Goal: Information Seeking & Learning: Learn about a topic

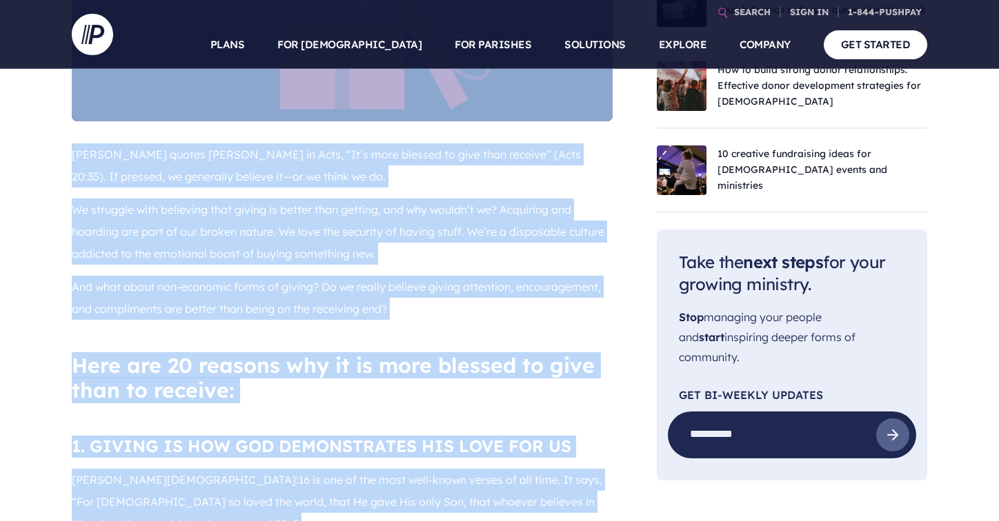
scroll to position [595, 0]
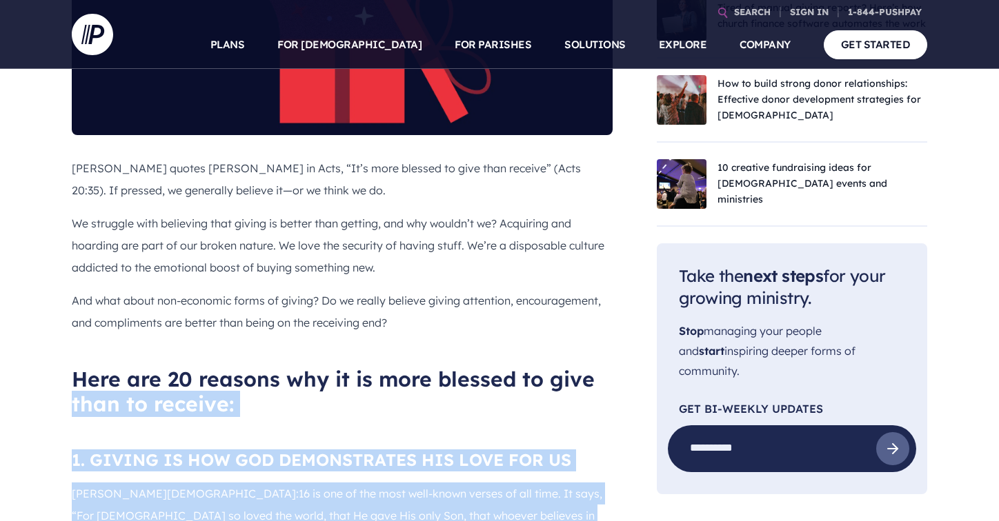
drag, startPoint x: 526, startPoint y: 311, endPoint x: 62, endPoint y: 386, distance: 470.1
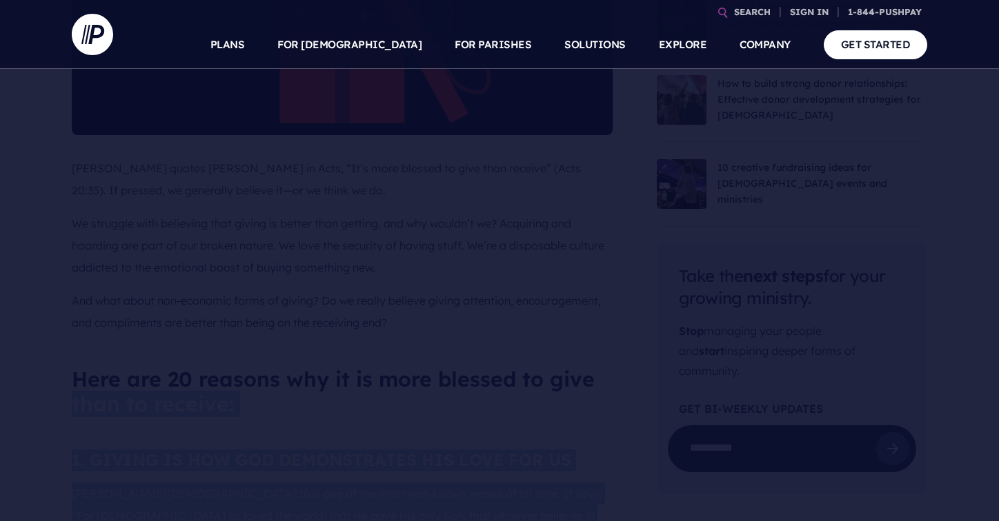
copy div "lore ip dolorsi: 3. AMETCO AD ELI SED DOEIUSMODTEM INC UTLA ETD MA Aliq 9:58 en…"
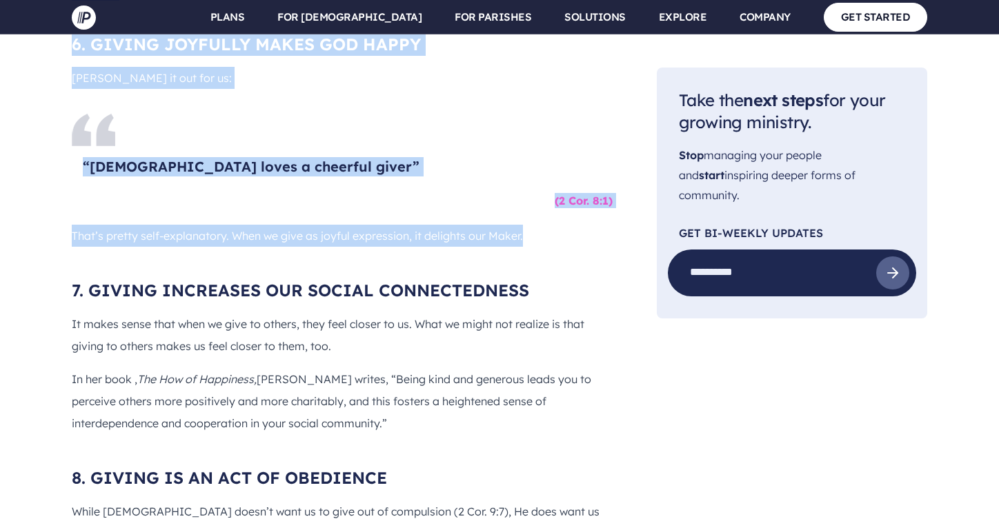
scroll to position [2328, 0]
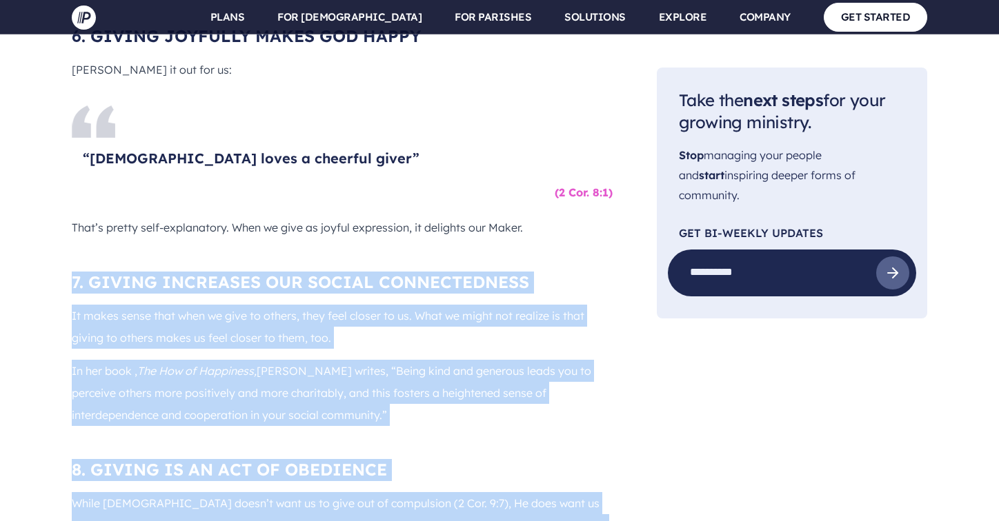
drag, startPoint x: 69, startPoint y: 115, endPoint x: 11, endPoint y: 359, distance: 250.9
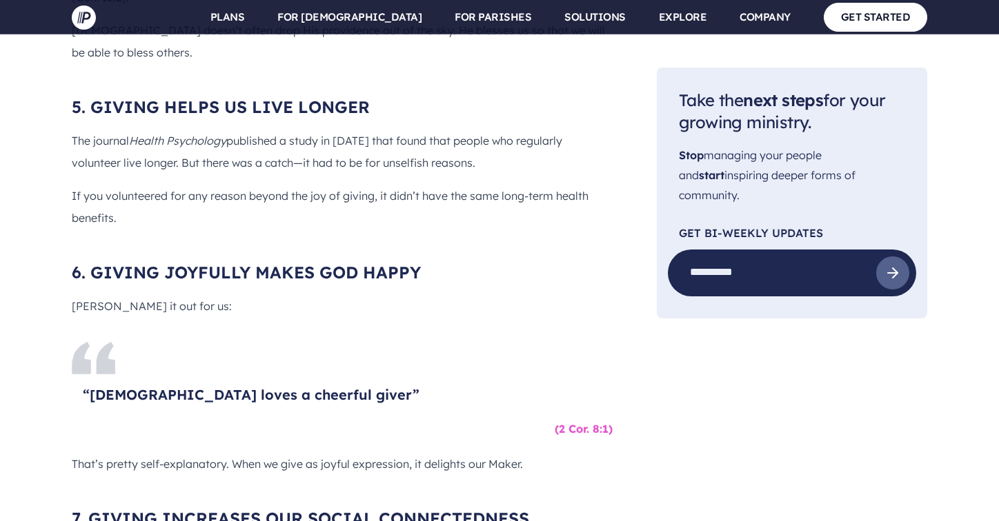
scroll to position [2084, 0]
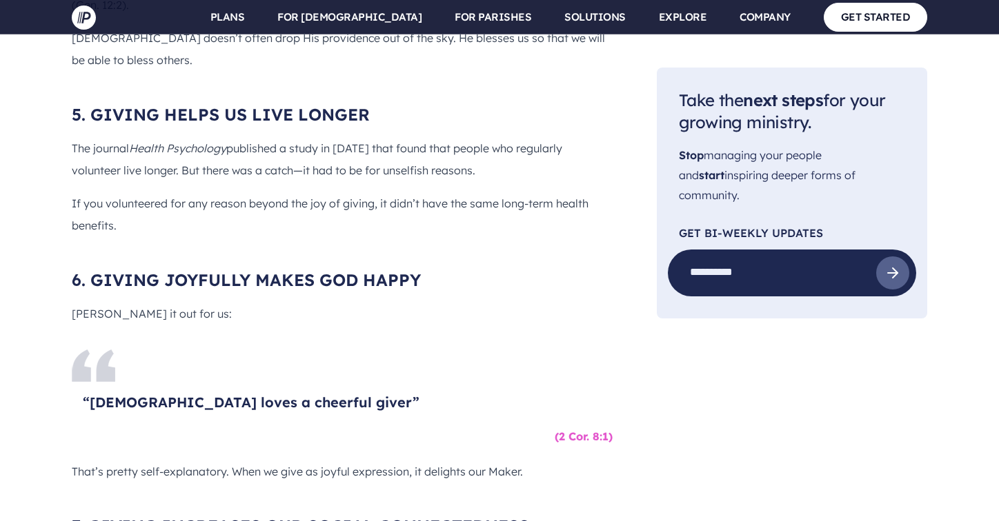
drag, startPoint x: 381, startPoint y: 219, endPoint x: 34, endPoint y: 326, distance: 362.8
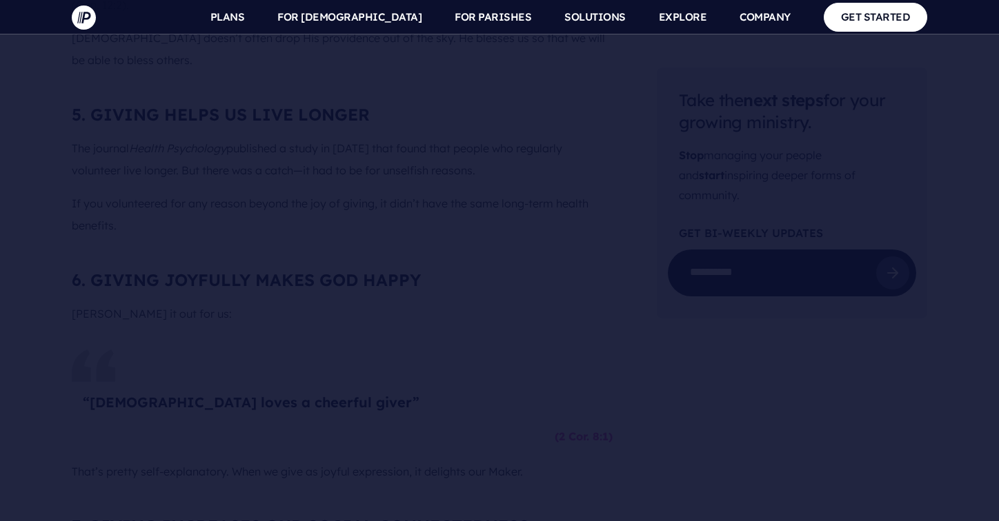
copy div "8. LOREMI DOLORSITA CON ADIPIS ELITSEDDOEIUS Te incid utlab etdo magn al enim a…"
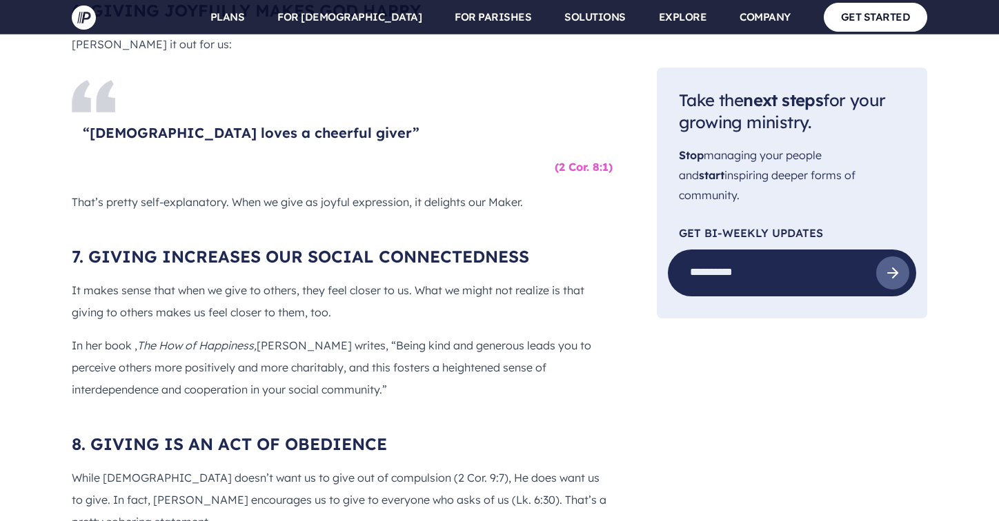
scroll to position [2354, 0]
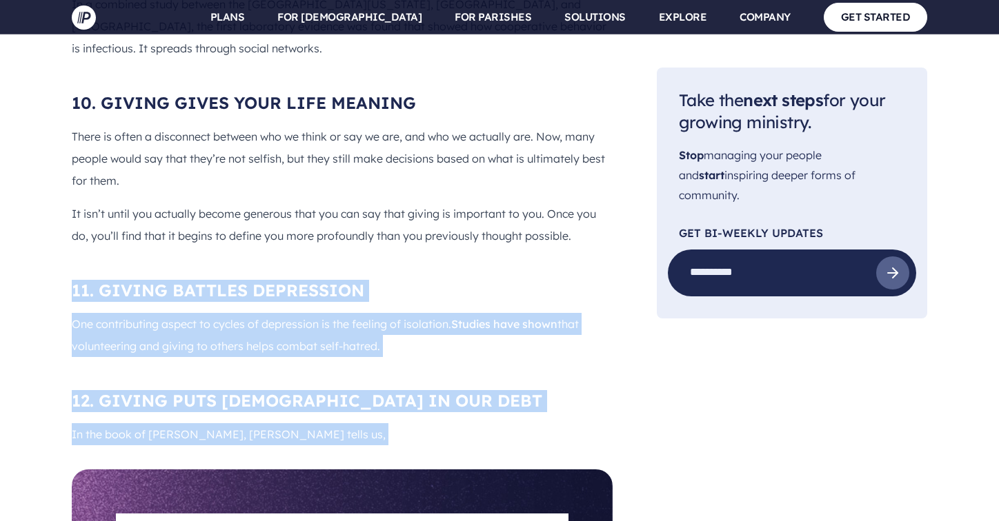
scroll to position [2996, 0]
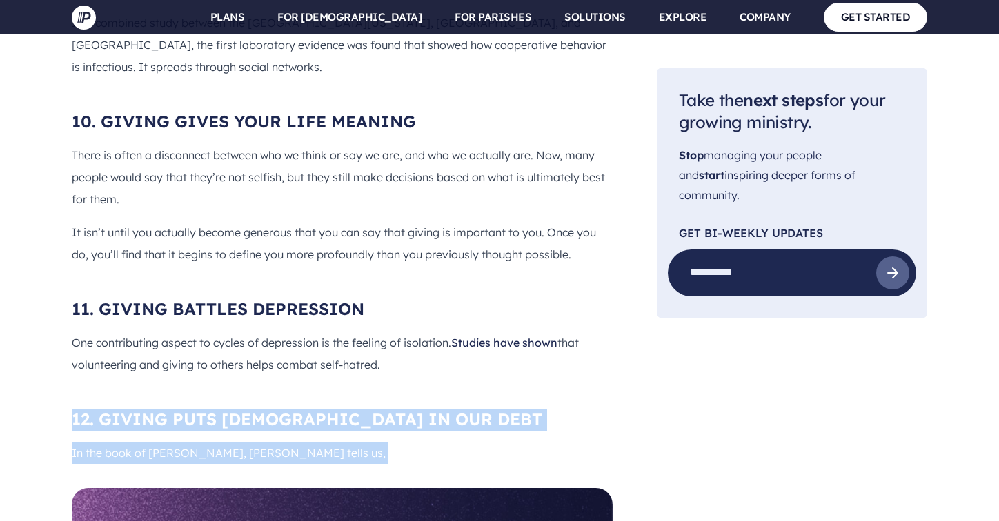
drag, startPoint x: 326, startPoint y: 272, endPoint x: 42, endPoint y: 205, distance: 291.4
click at [41, 205] on main "Pushpay Blog Giving & Generosity 20 Reasons Why It’s Is More Blessed To Give Th…" at bounding box center [499, 295] width 999 height 6445
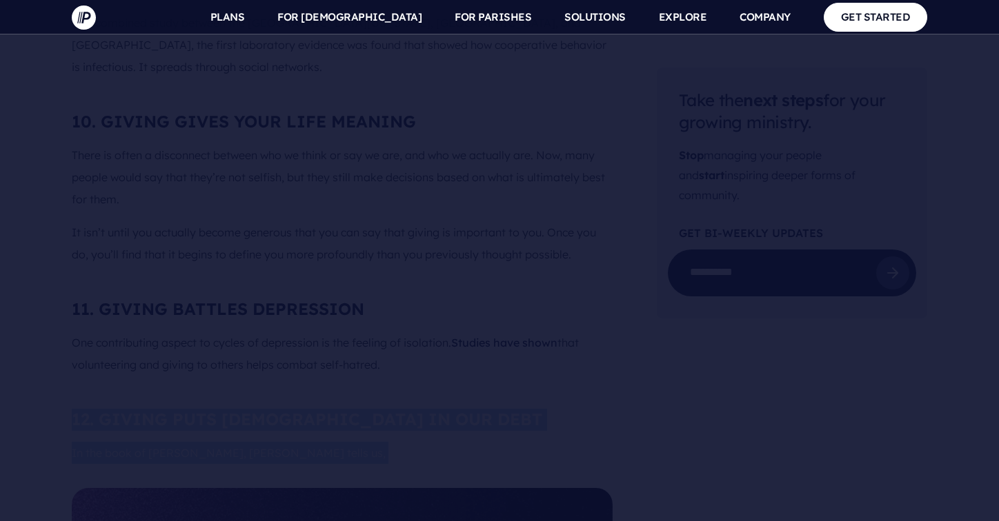
copy div "57. LOREMI DOLO SIT AM CON ADIP El sed doei te Incidid, Utlab etdol ma, “Ali en…"
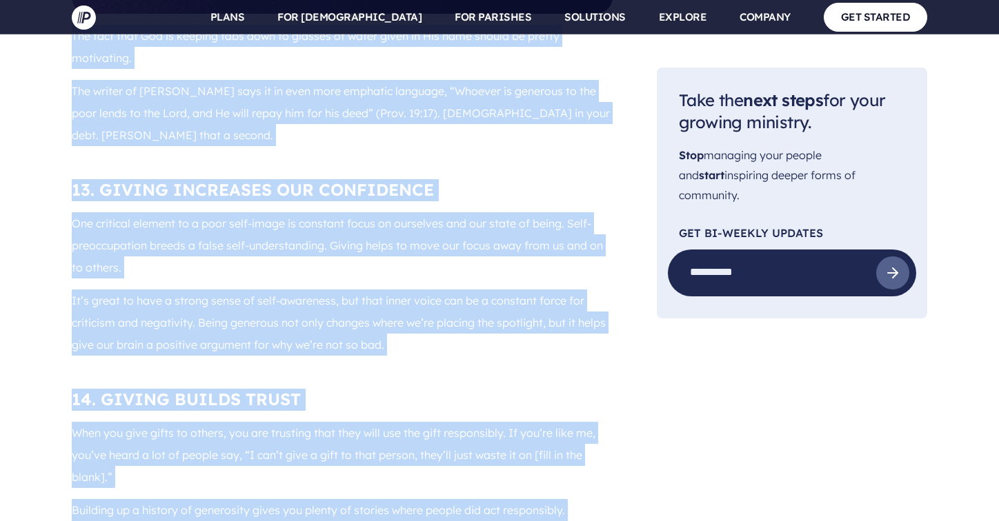
scroll to position [3682, 0]
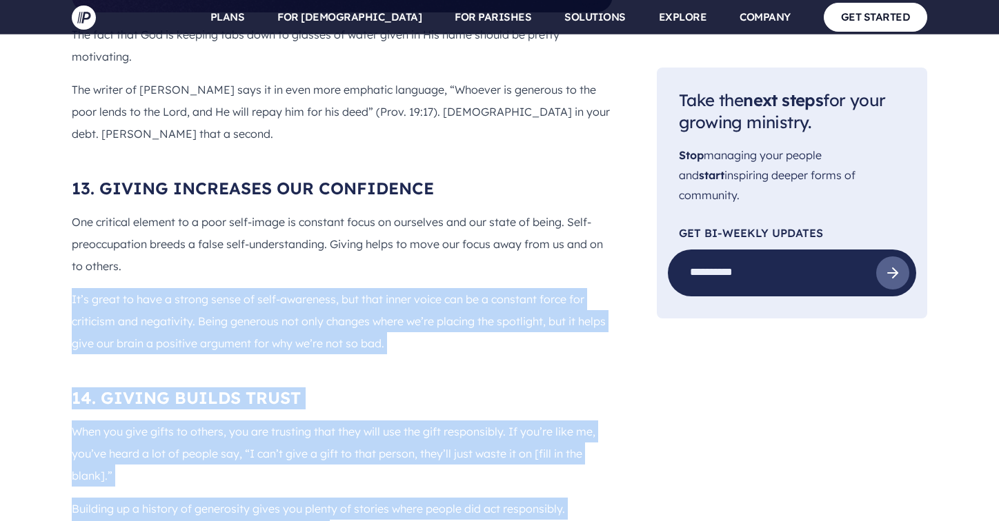
scroll to position [3681, 0]
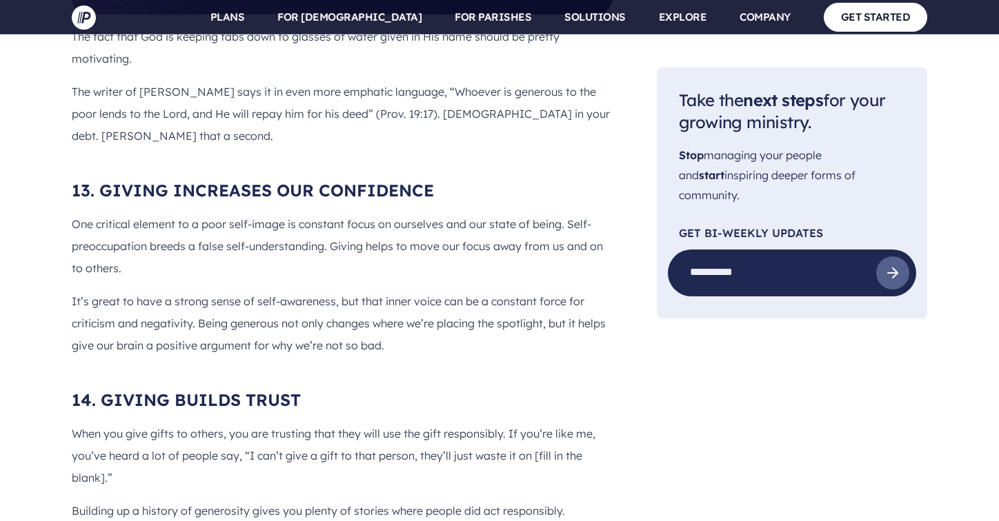
drag, startPoint x: 590, startPoint y: 341, endPoint x: 42, endPoint y: 364, distance: 548.1
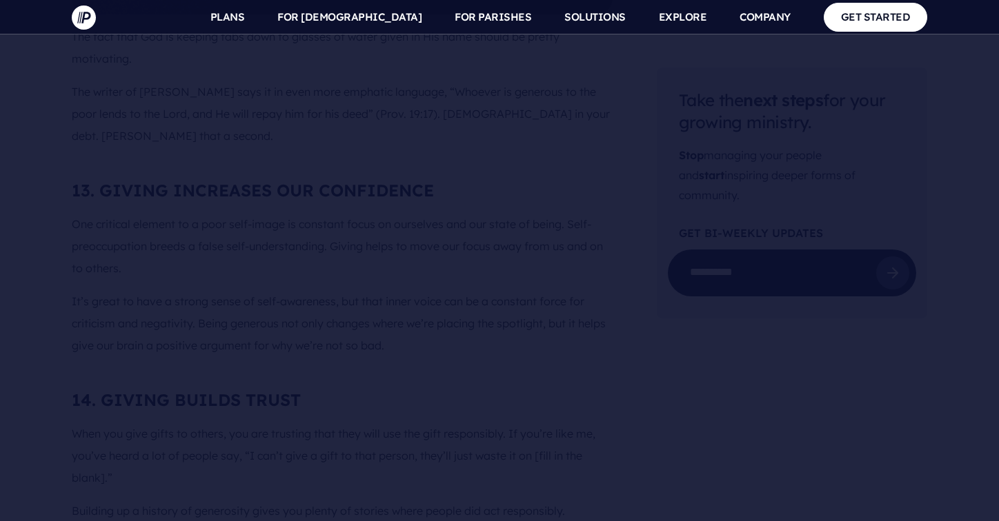
copy div "20. LOREMI DOLOR SIT AMETCO ADIPISCINGE Seddoeiu tempor inci ut labore et dolor…"
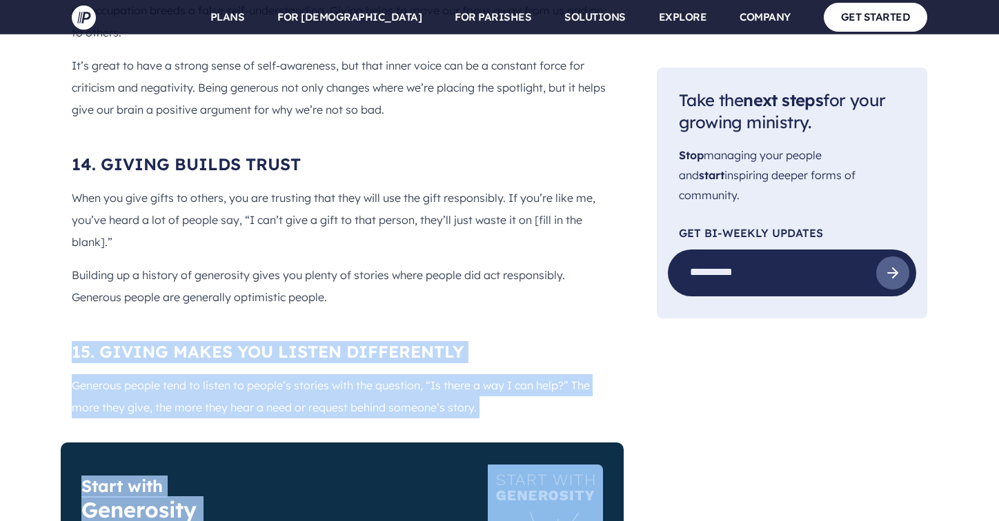
scroll to position [3920, 0]
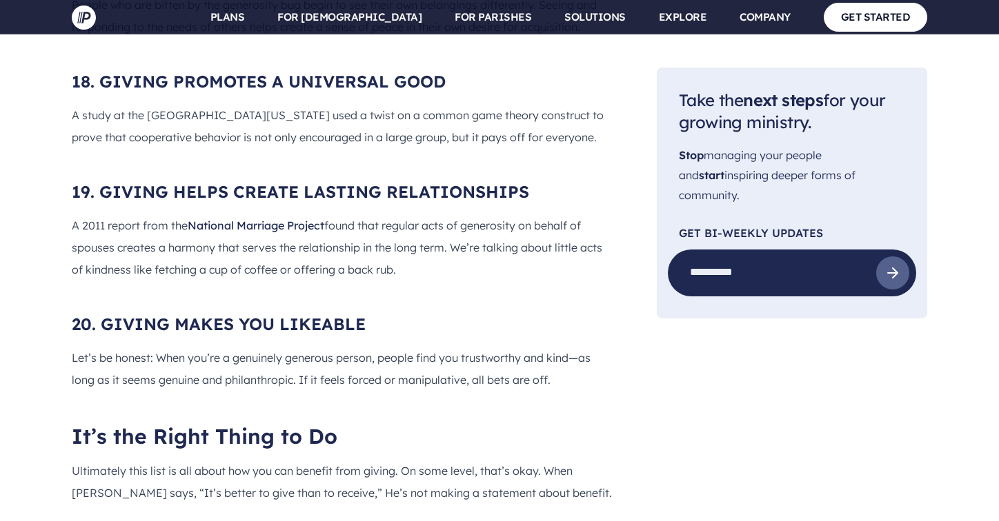
scroll to position [4917, 0]
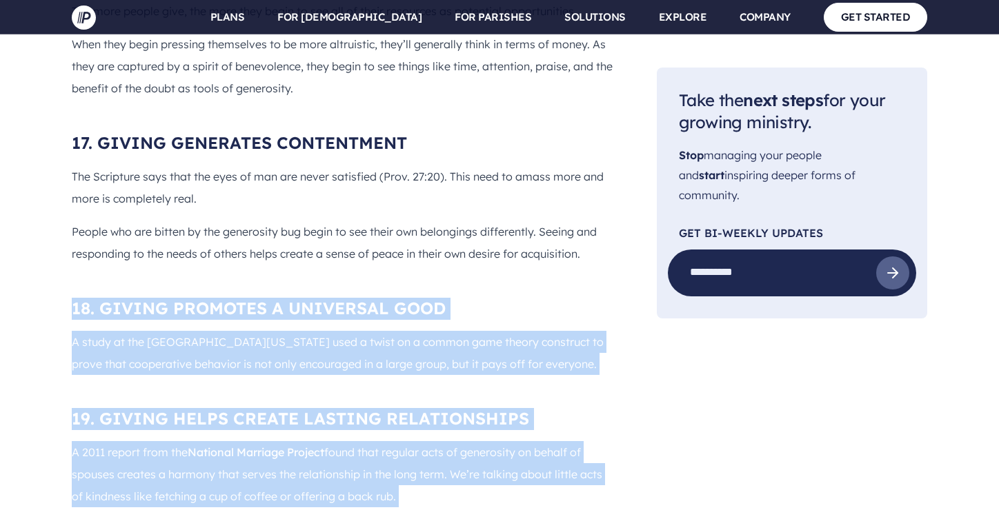
scroll to position [4688, 0]
drag, startPoint x: 472, startPoint y: 331, endPoint x: 43, endPoint y: 90, distance: 492.3
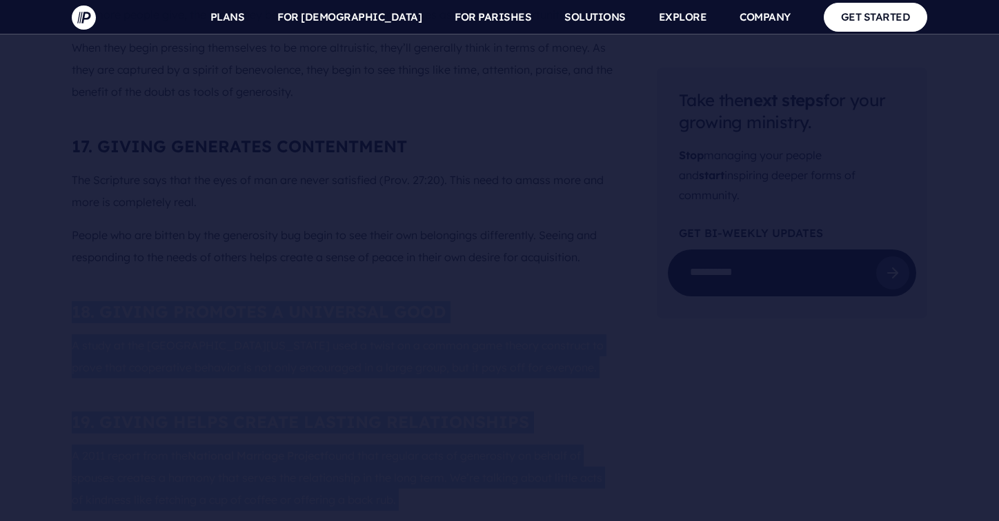
copy div "75. LOREMI DOLORSIT A CONSECTET ADIP E seddo ei tem Incididunt ut Laboreetdolo …"
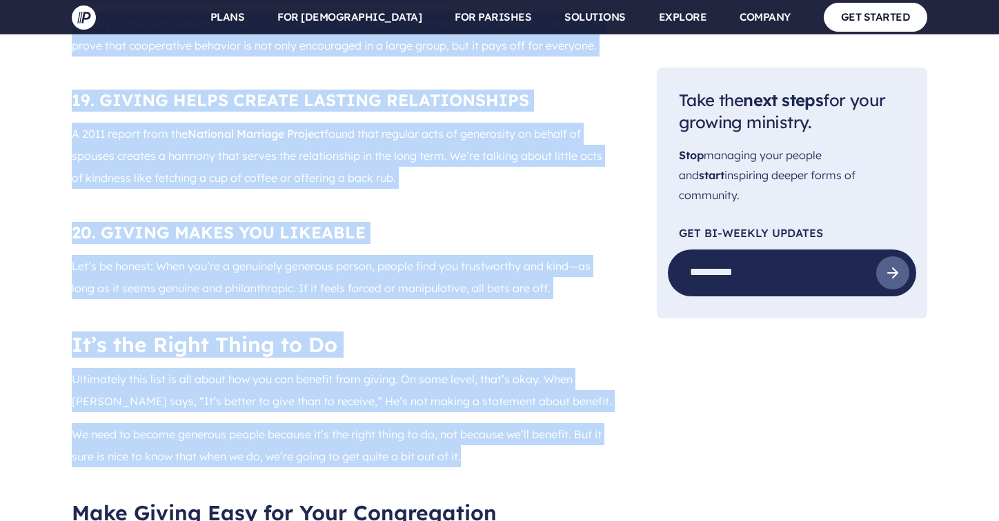
scroll to position [5010, 1]
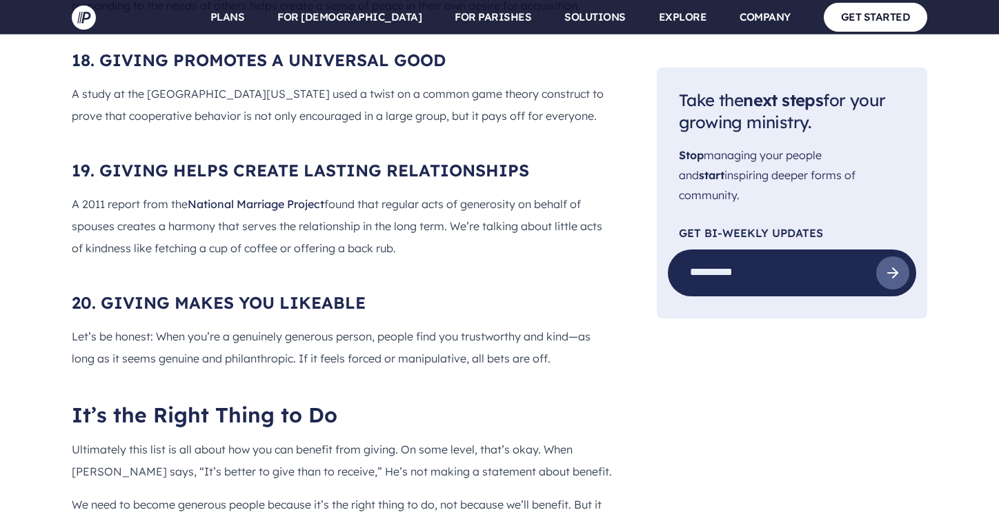
scroll to position [4956, 0]
